Goal: Information Seeking & Learning: Learn about a topic

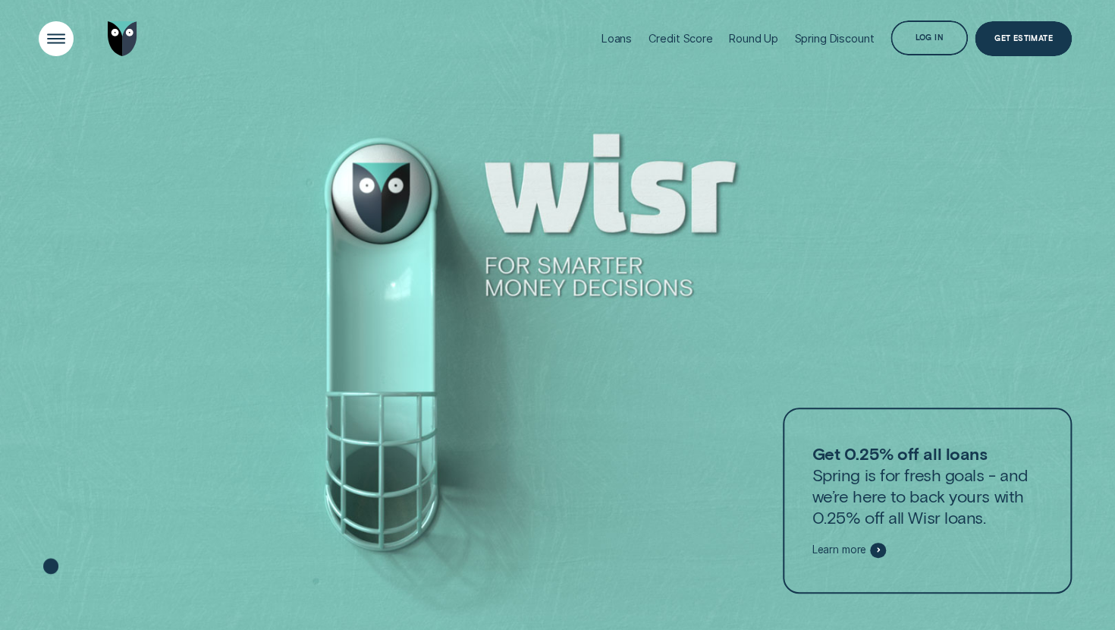
click at [55, 35] on div "Open Menu" at bounding box center [55, 38] width 49 height 49
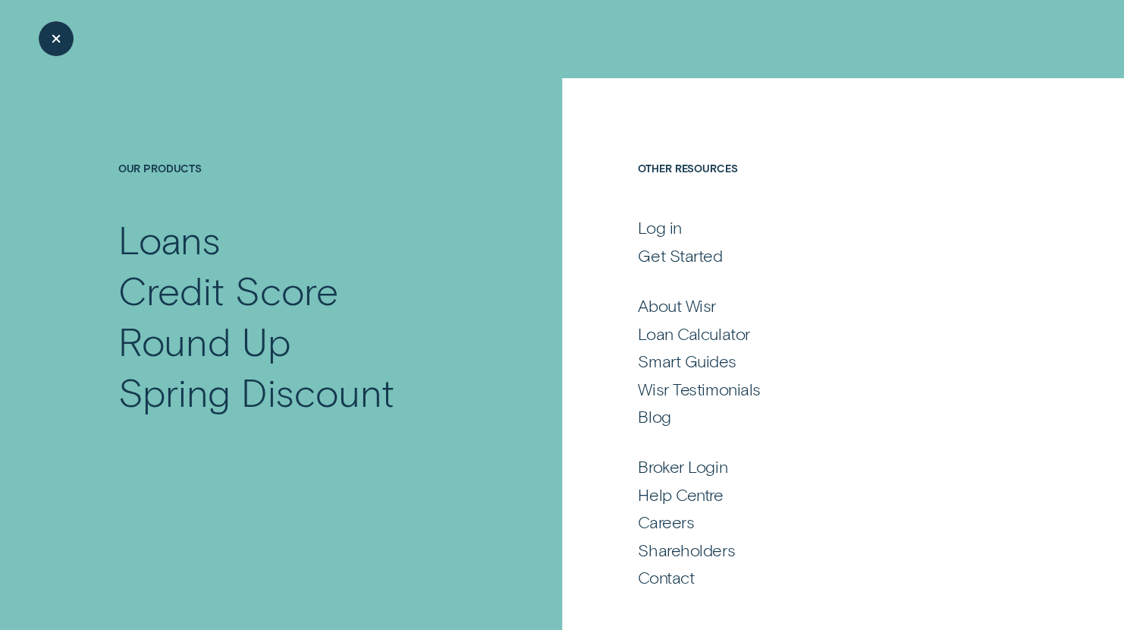
click at [57, 36] on div "Close Menu" at bounding box center [56, 38] width 8 height 8
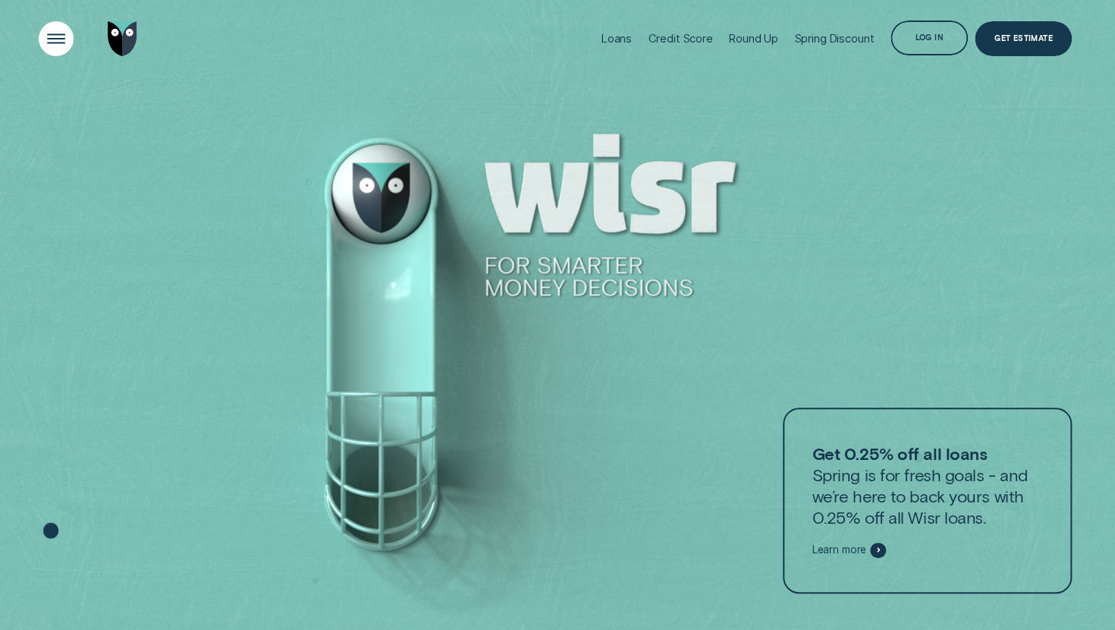
click at [61, 40] on div "Open Menu" at bounding box center [55, 38] width 49 height 49
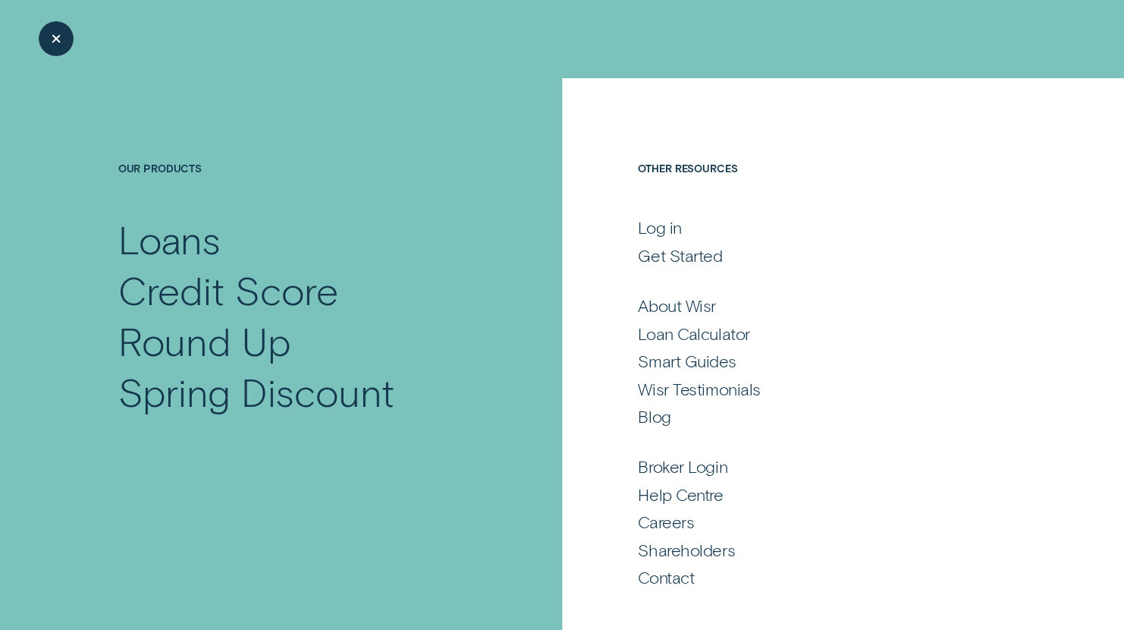
click at [49, 49] on div "Close Menu" at bounding box center [55, 38] width 49 height 49
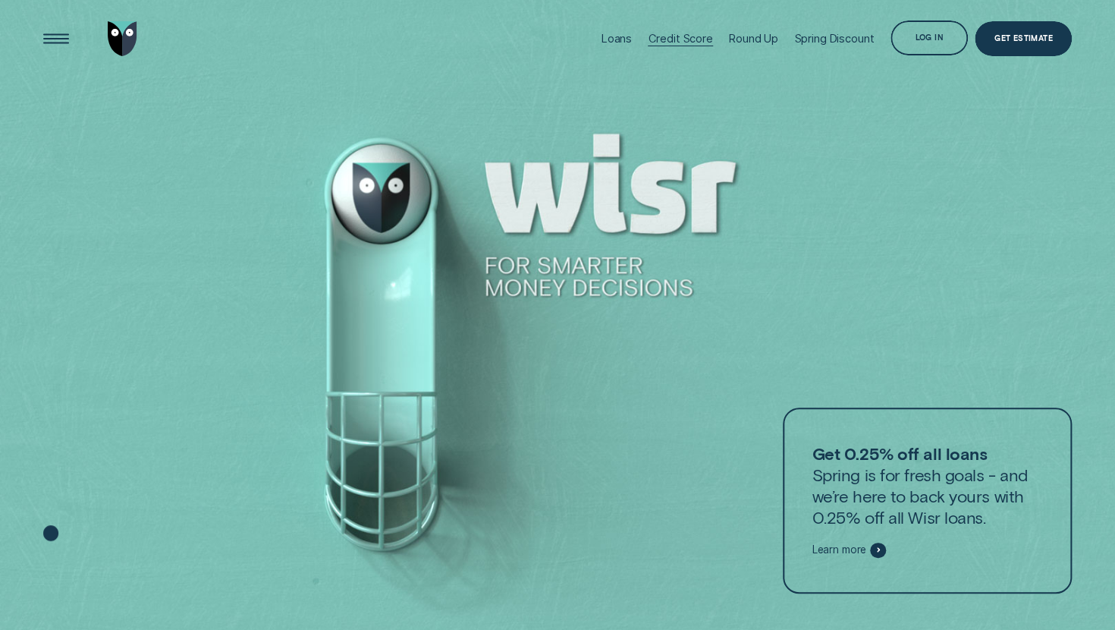
click at [683, 49] on div "Credit Score" at bounding box center [680, 39] width 64 height 78
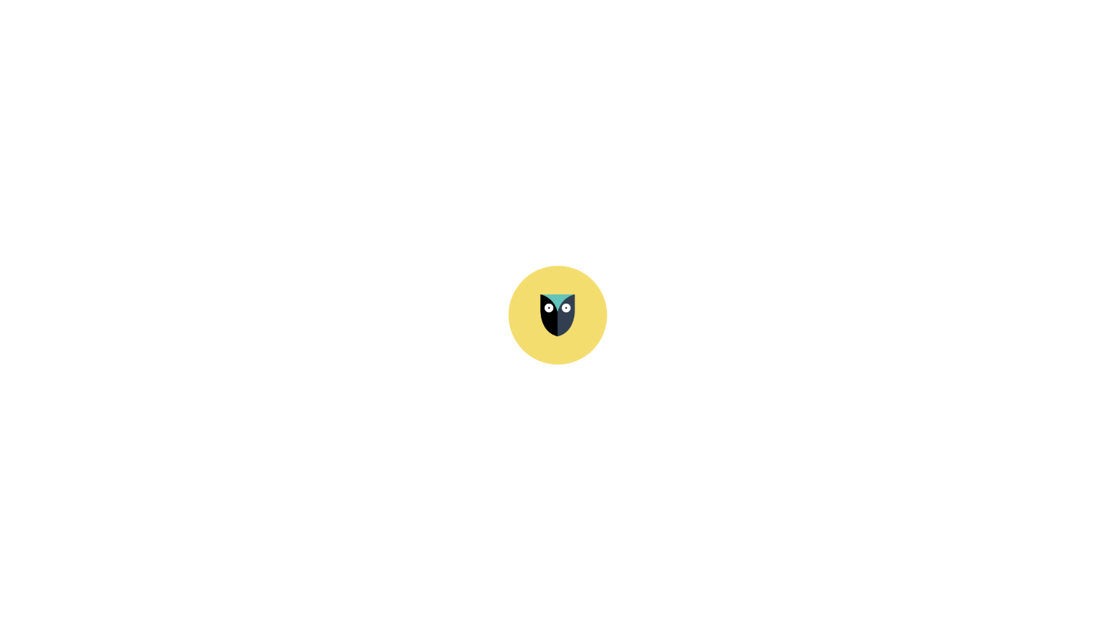
click at [383, 229] on div "Credit Score Check your credit score It’s easy and free to see where you stand.…" at bounding box center [259, 354] width 447 height 552
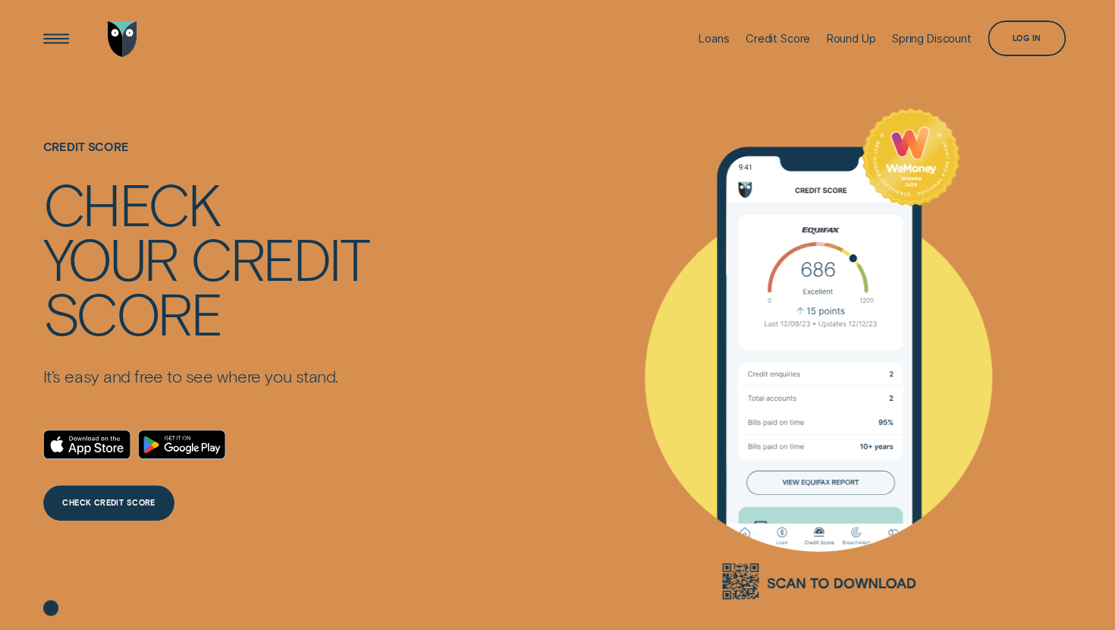
drag, startPoint x: 383, startPoint y: 229, endPoint x: 291, endPoint y: 229, distance: 91.8
click at [291, 231] on div "credit" at bounding box center [279, 258] width 178 height 55
click at [55, 41] on div "Open Menu" at bounding box center [55, 38] width 49 height 49
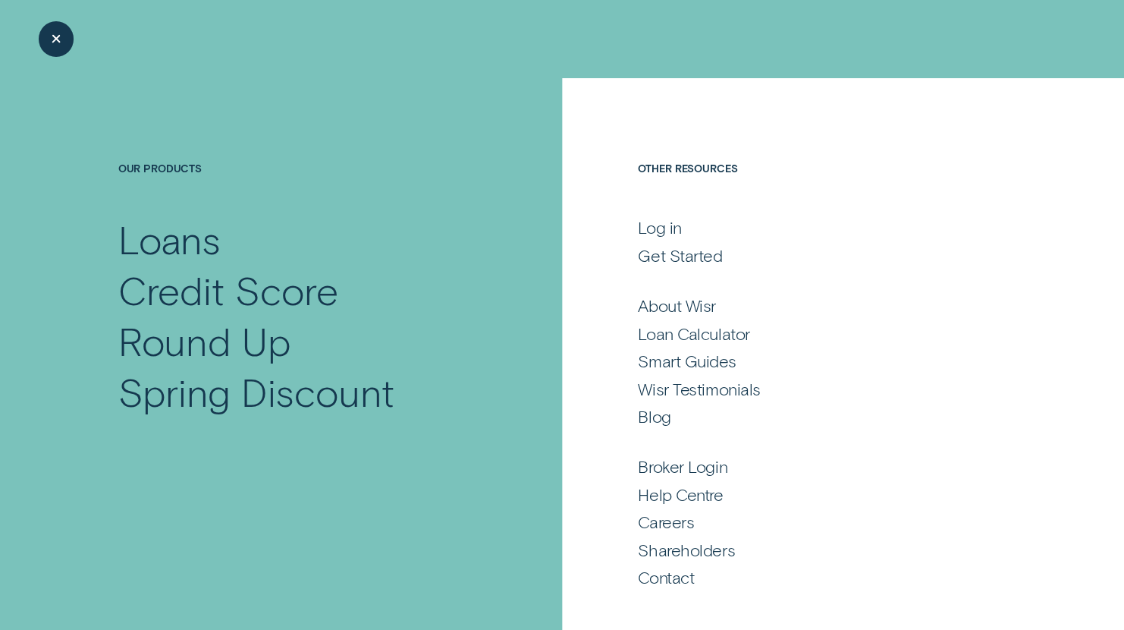
click at [167, 168] on h4 "Our Products" at bounding box center [299, 188] width 363 height 52
click at [168, 262] on div "Loans" at bounding box center [169, 239] width 103 height 51
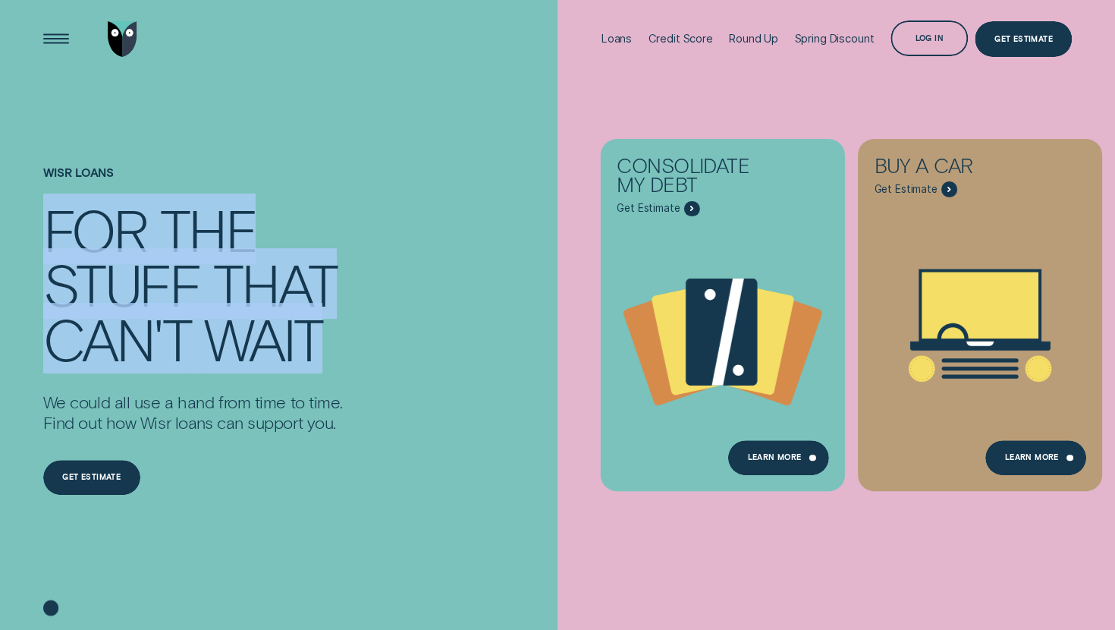
drag, startPoint x: 52, startPoint y: 219, endPoint x: 355, endPoint y: 328, distance: 321.5
click at [355, 328] on div "Wisr loans For the stuff that can't wait We could all use a hand from time to t…" at bounding box center [259, 354] width 447 height 552
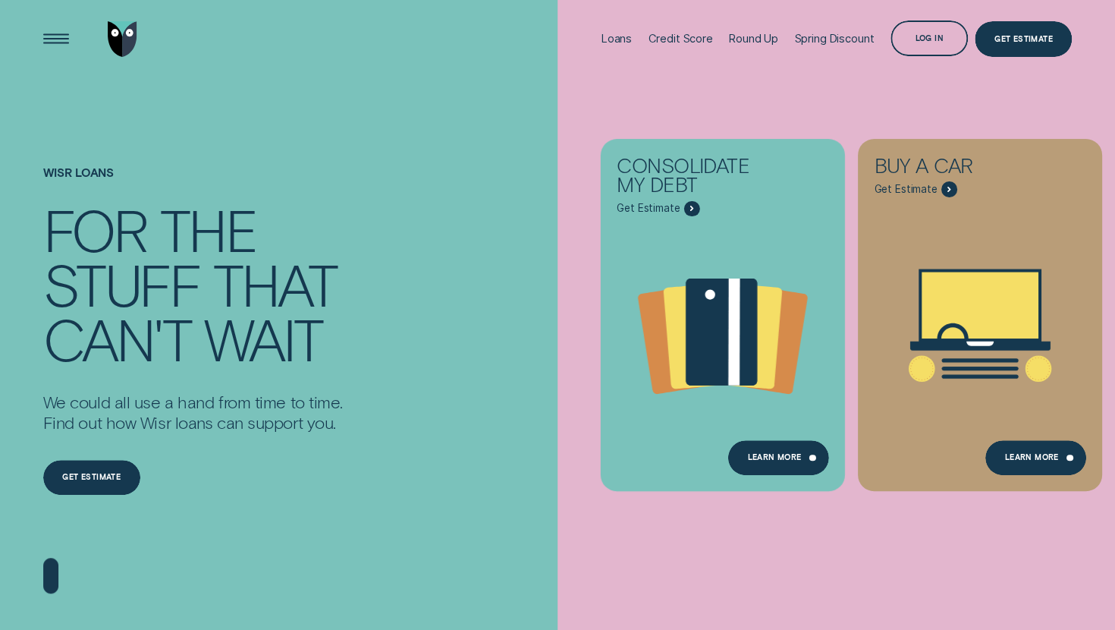
drag, startPoint x: 355, startPoint y: 328, endPoint x: 313, endPoint y: 399, distance: 83.0
click at [313, 399] on p "We could all use a hand from time to time. Find out how Wisr loans can support …" at bounding box center [193, 412] width 300 height 42
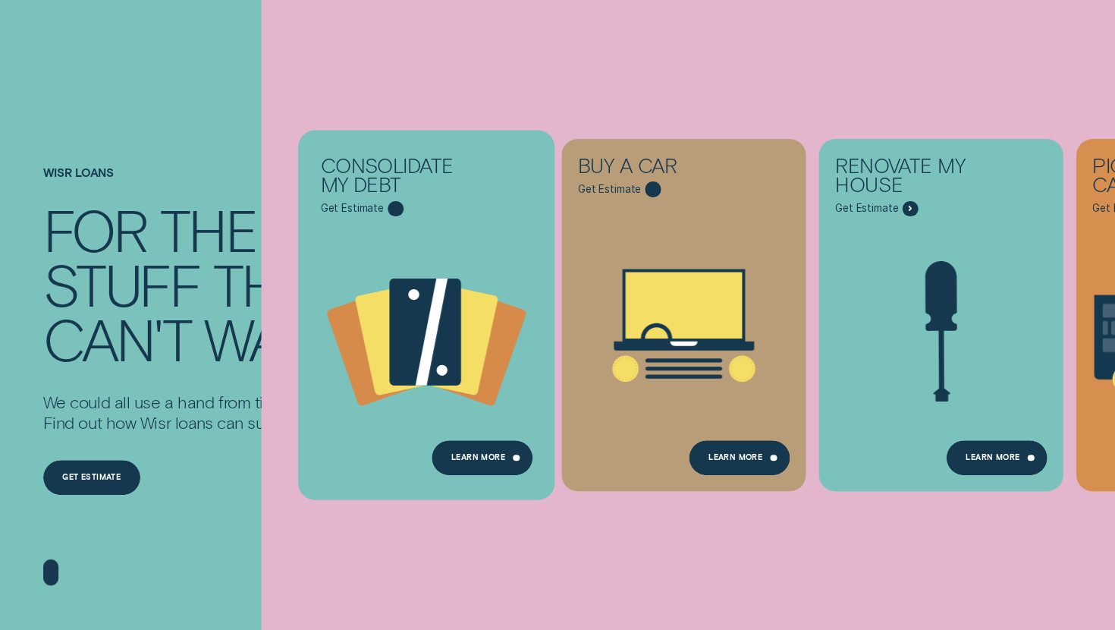
scroll to position [112, 0]
